Goal: Task Accomplishment & Management: Use online tool/utility

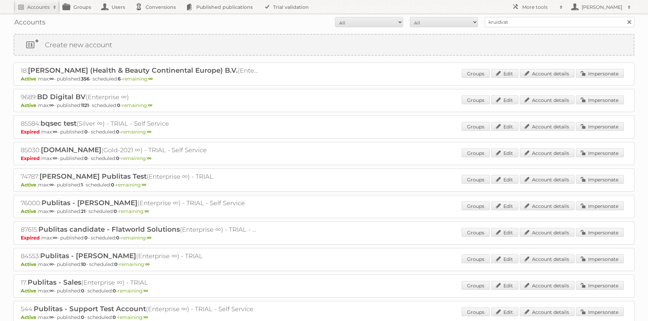
click at [506, 23] on input "kruidvat" at bounding box center [560, 22] width 150 height 10
type input "electro world"
click at [624, 17] on input "Search" at bounding box center [629, 22] width 10 height 10
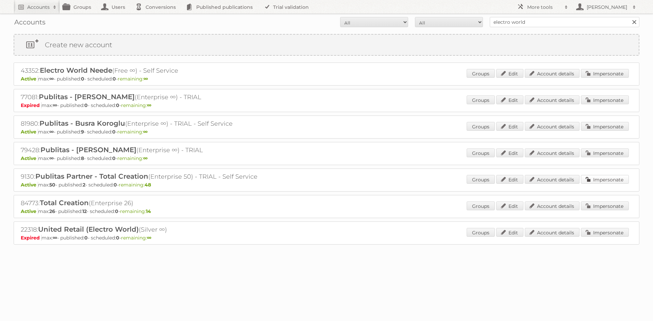
click at [616, 182] on link "Impersonate" at bounding box center [605, 179] width 48 height 9
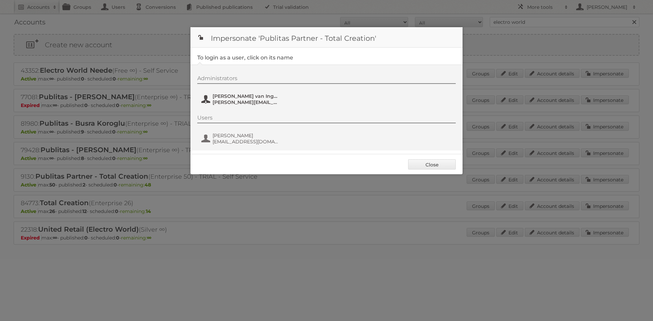
click at [227, 94] on span "[PERSON_NAME] van Ingen" at bounding box center [246, 96] width 66 height 6
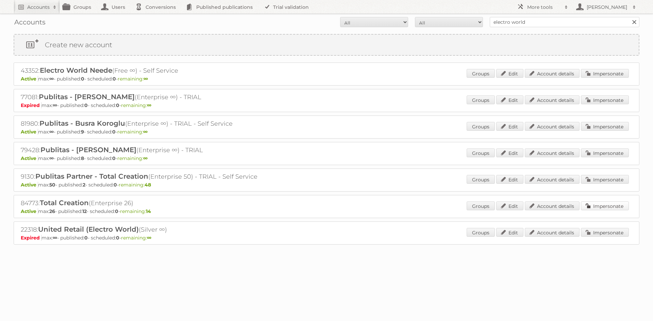
click at [605, 208] on link "Impersonate" at bounding box center [605, 206] width 48 height 9
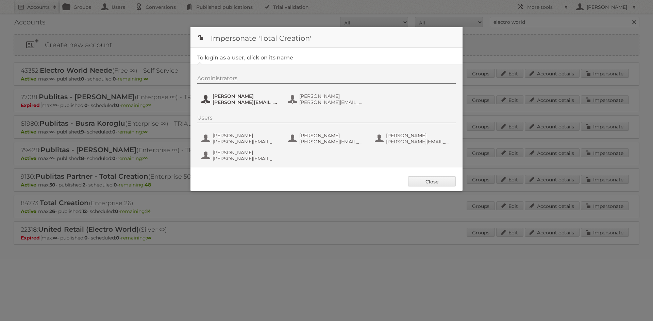
click at [239, 102] on span "[PERSON_NAME][EMAIL_ADDRESS][DOMAIN_NAME]" at bounding box center [246, 102] width 66 height 6
